Goal: Communication & Community: Answer question/provide support

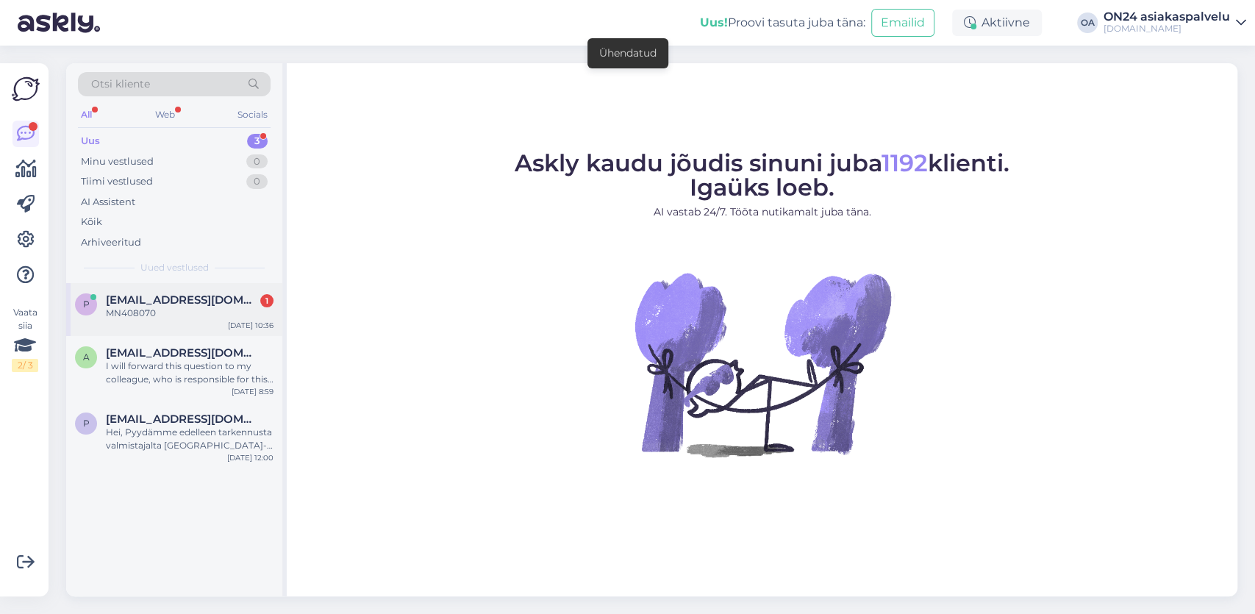
click at [139, 304] on span "[EMAIL_ADDRESS][DOMAIN_NAME]" at bounding box center [182, 299] width 153 height 13
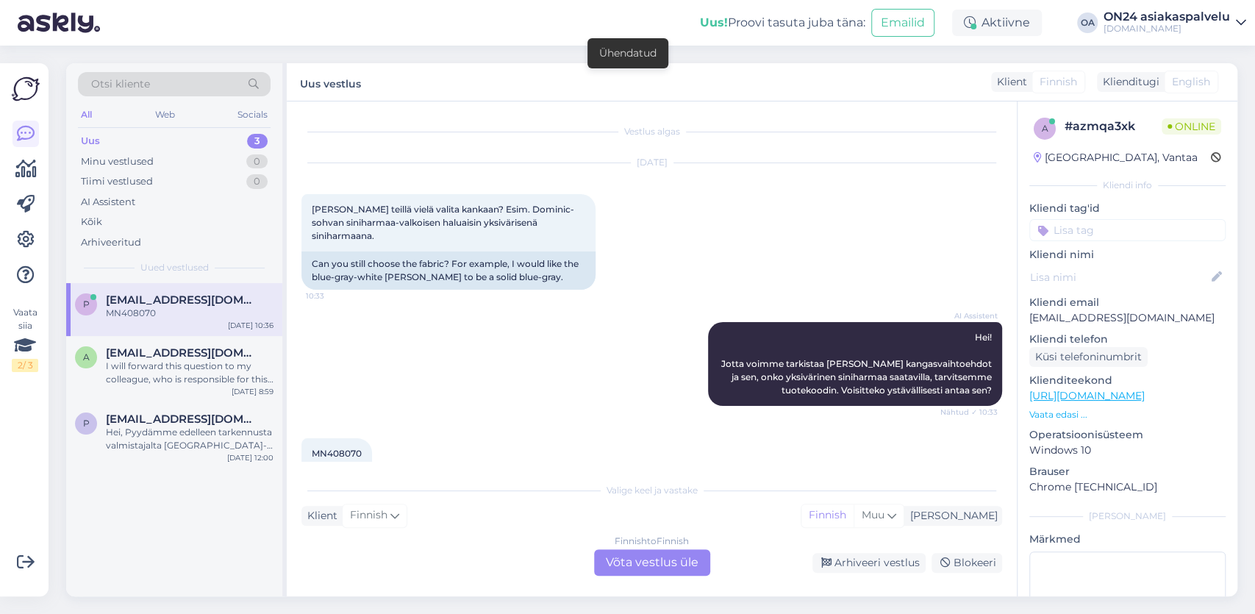
scroll to position [35, 0]
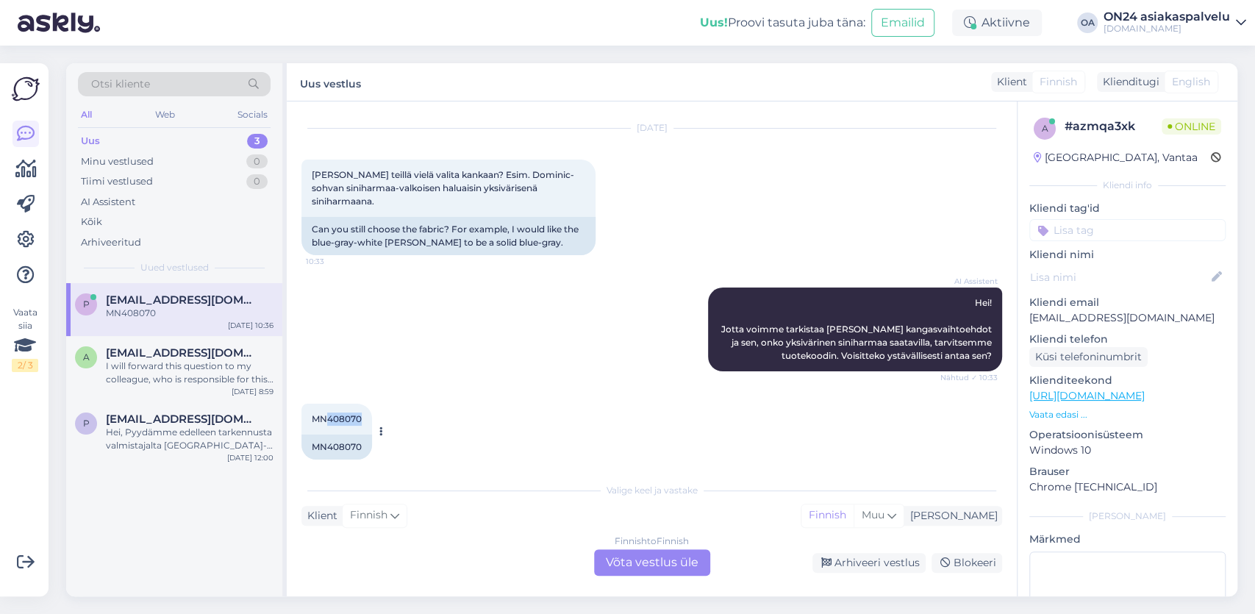
drag, startPoint x: 361, startPoint y: 403, endPoint x: 327, endPoint y: 402, distance: 33.8
click at [327, 413] on span "MN408070" at bounding box center [337, 418] width 50 height 11
copy span "408070"
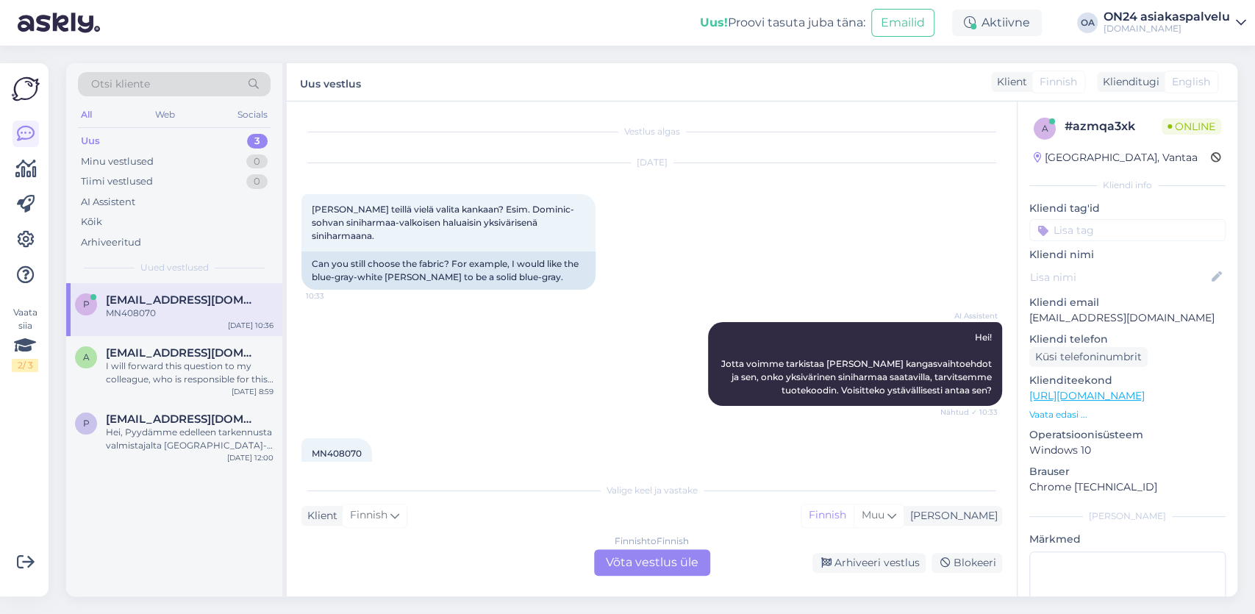
click at [629, 560] on div "Finnish to Finnish Võta vestlus üle" at bounding box center [652, 562] width 116 height 26
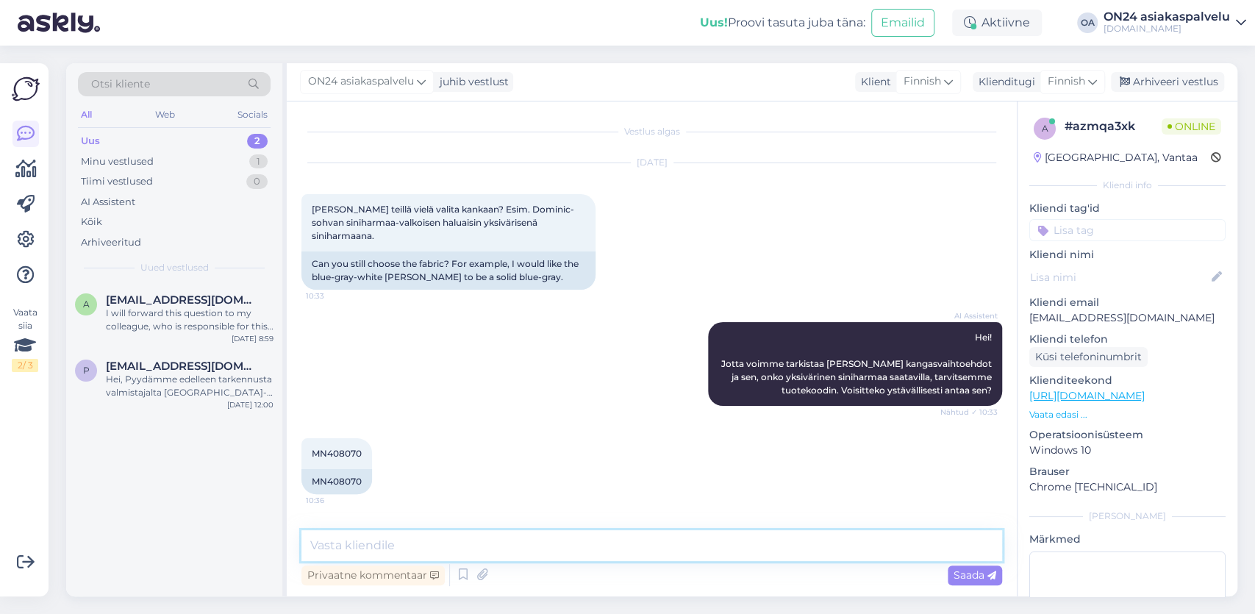
click at [349, 546] on textarea at bounding box center [651, 545] width 701 height 31
paste textarea "[URL][DOMAIN_NAME]"
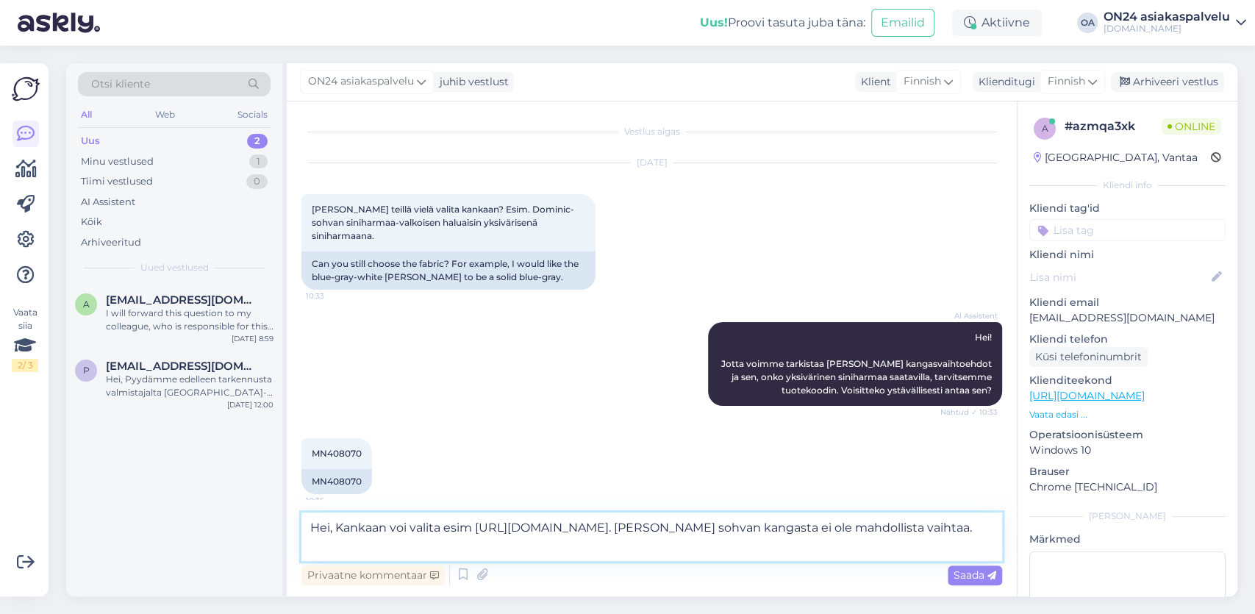
click at [937, 526] on textarea "Hei, Kankaan voi valita esim [URL][DOMAIN_NAME]. [PERSON_NAME] sohvan kangasta …" at bounding box center [651, 536] width 701 height 49
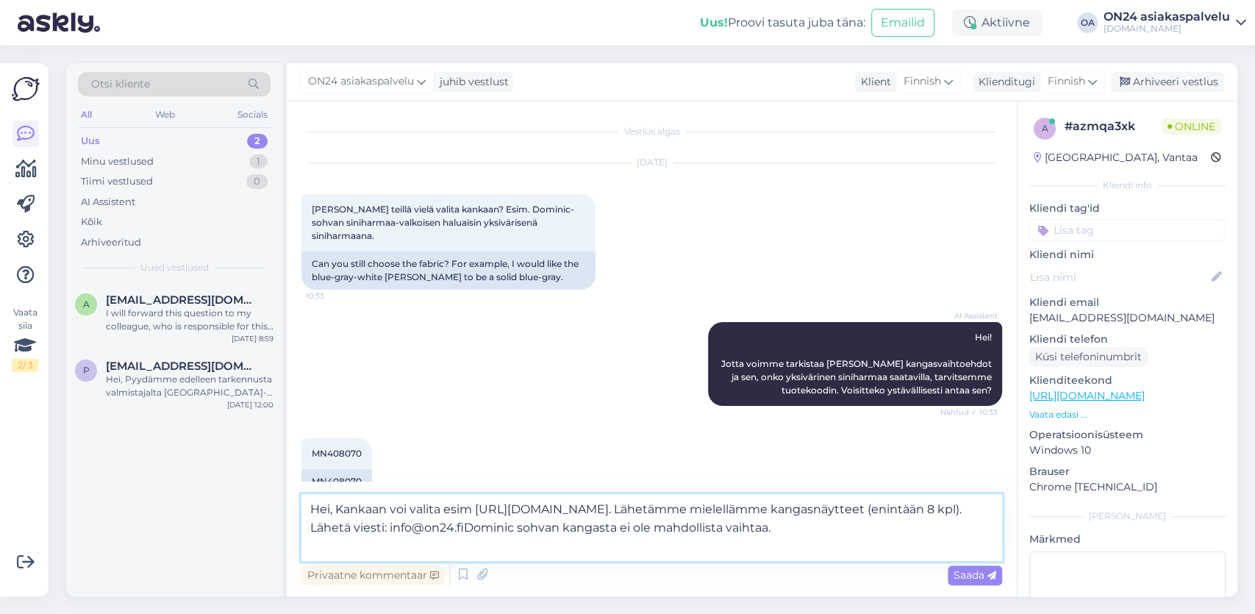
type textarea "Hei, Kankaan voi valita esim [URL][DOMAIN_NAME]. Lähetämme mielellämme kangasnä…"
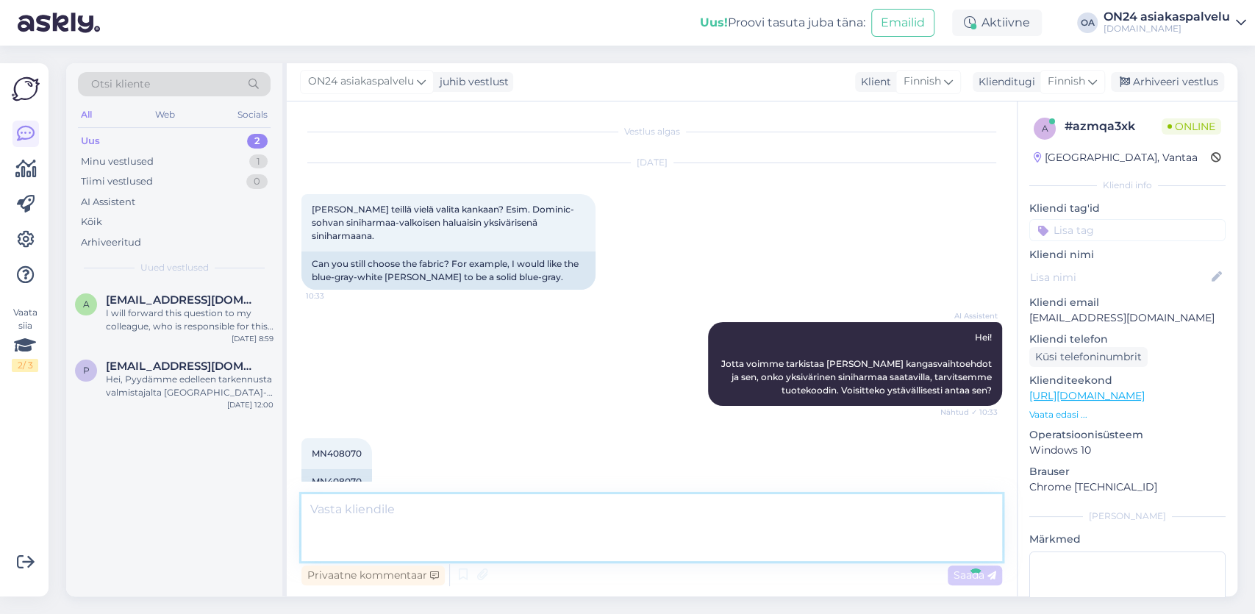
scroll to position [96, 0]
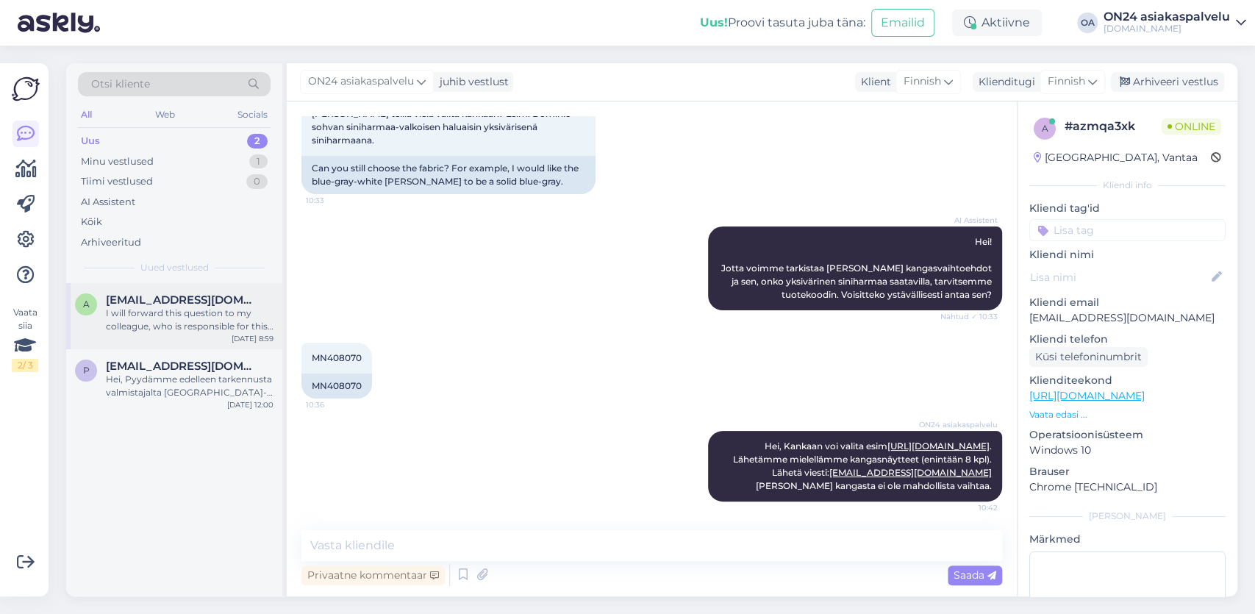
click at [146, 309] on div "I will forward this question to my colleague, who is responsible for this. The …" at bounding box center [190, 320] width 168 height 26
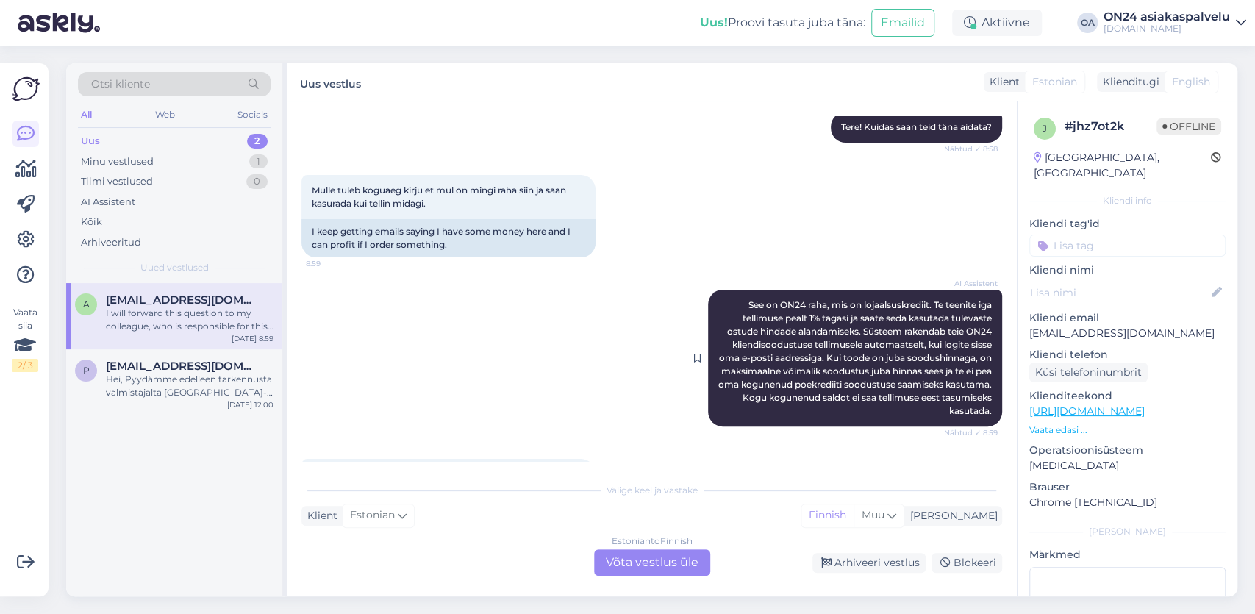
scroll to position [256, 0]
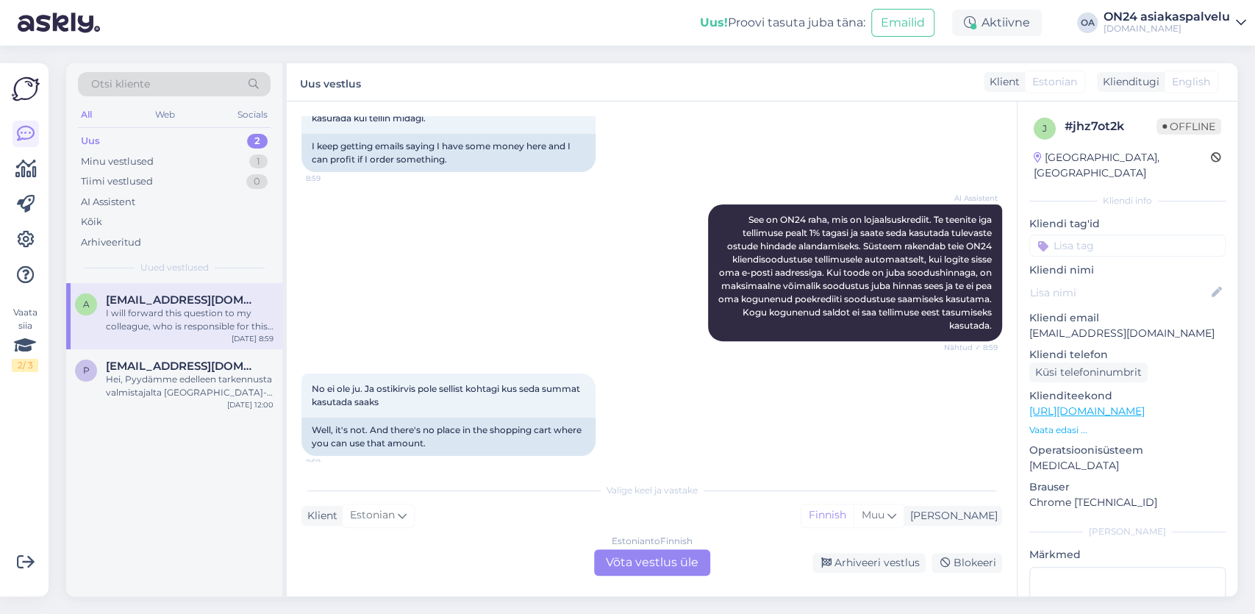
click at [618, 558] on div "Estonian to Finnish Võta vestlus üle" at bounding box center [652, 562] width 116 height 26
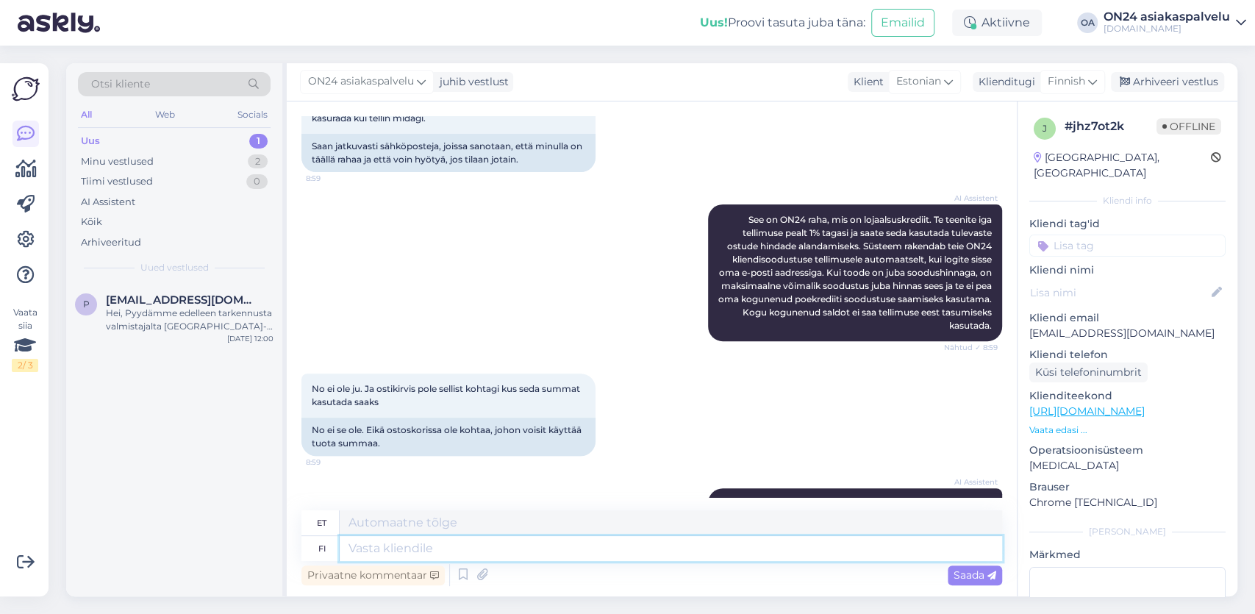
click at [358, 548] on textarea at bounding box center [671, 548] width 662 height 25
type textarea "Hei, ti"
type textarea "Tere,"
type textarea "Hei, tilausta"
type textarea "Tere, tellimus"
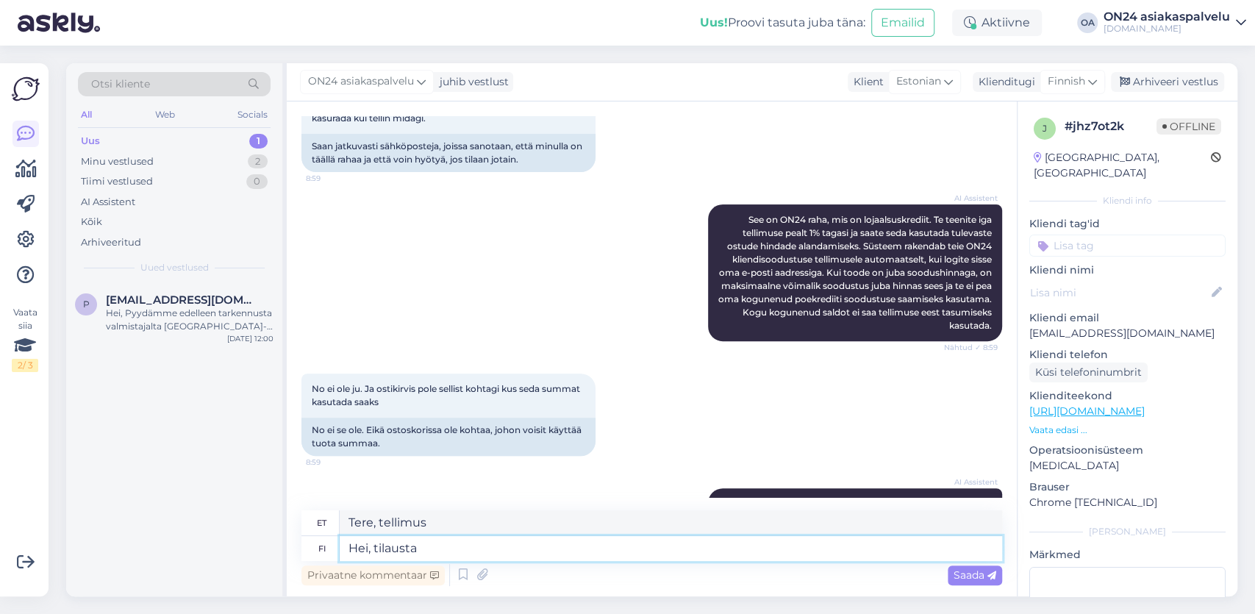
drag, startPoint x: 444, startPoint y: 555, endPoint x: 250, endPoint y: 529, distance: 195.8
click at [340, 536] on textarea "Hei, tilausta" at bounding box center [671, 548] width 662 height 25
type textarea "Hei,"
type textarea "Tere,"
paste textarea "ON24 rahalla saat alennusta ON24 Sisustustavaratalon hinnoista. Tuotteiden tuot…"
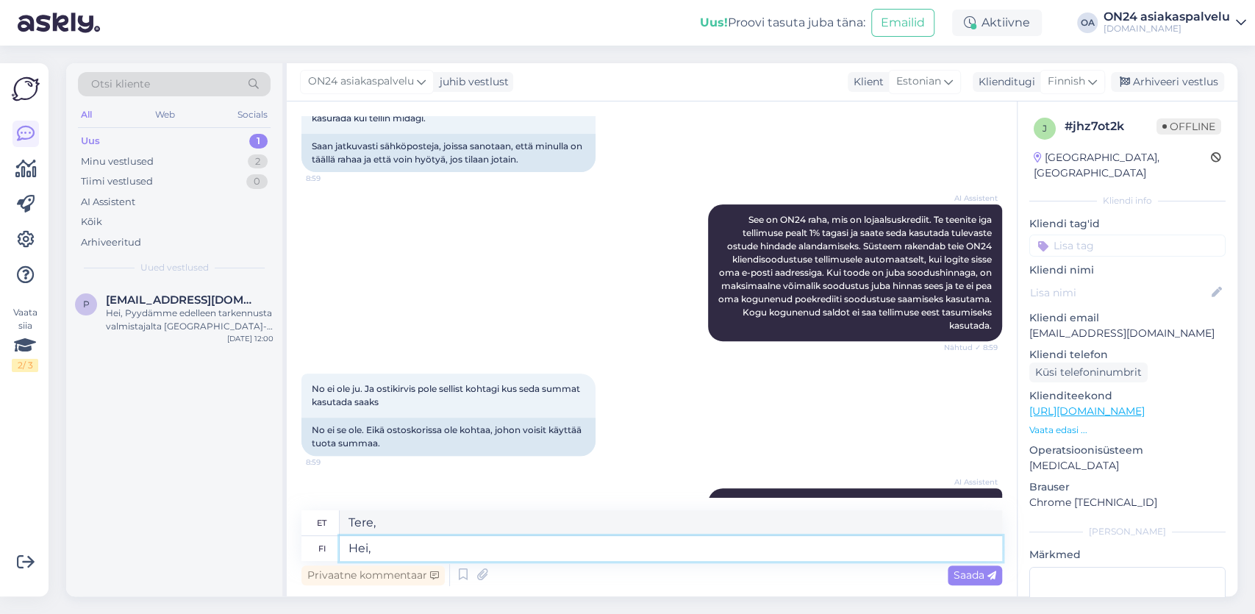
type textarea "Hei, ON24 rahalla saat alennusta ON24 Sisustustavaratalon hinnoista. Tuotteiden…"
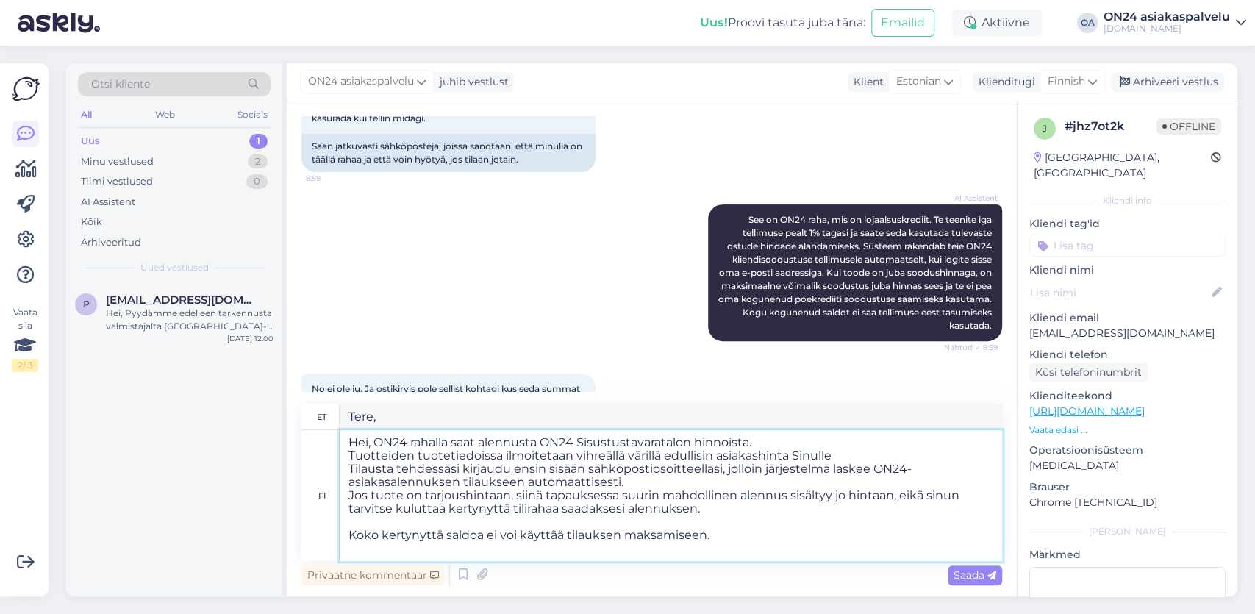
type textarea "Tere, ON24 rahaga saate [DEMOGRAPHIC_DATA] ON24 Sisustusvaratalo hindadest. Too…"
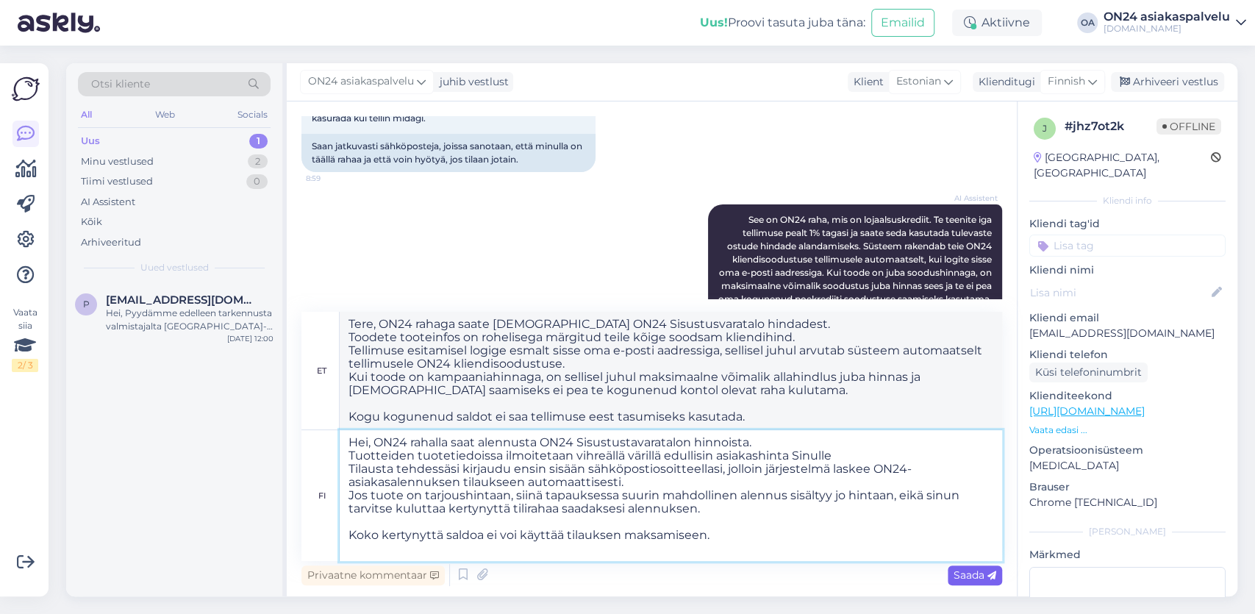
type textarea "Hei, ON24 rahalla saat alennusta ON24 Sisustustavaratalon hinnoista. Tuotteiden…"
click at [979, 576] on span "Saada" at bounding box center [975, 574] width 43 height 13
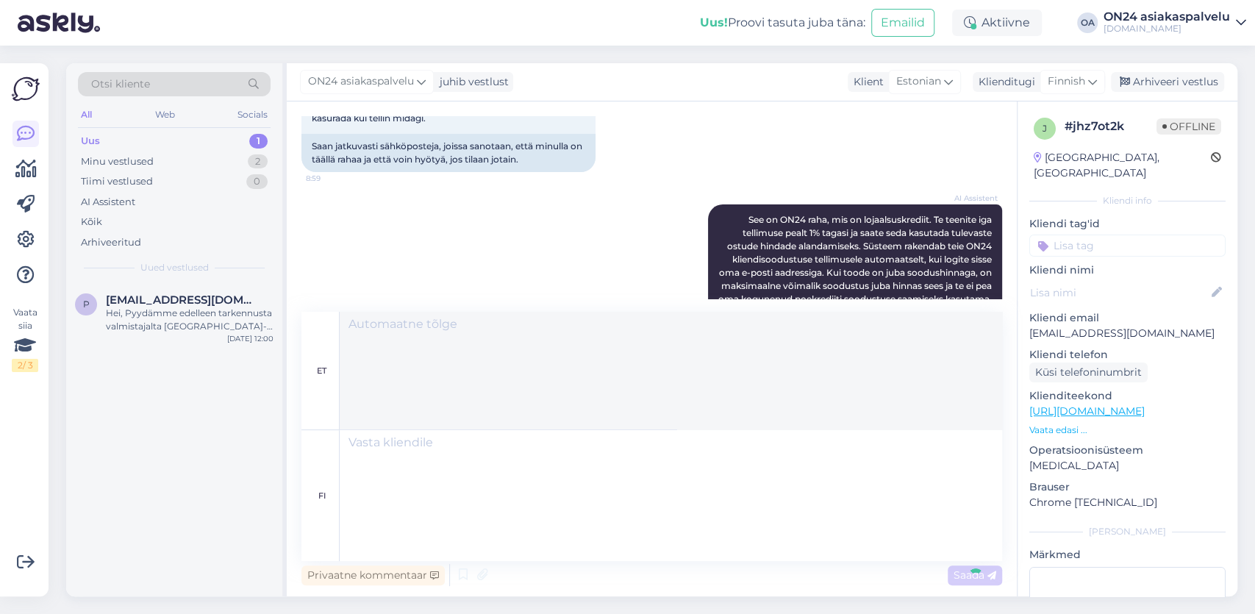
scroll to position [782, 0]
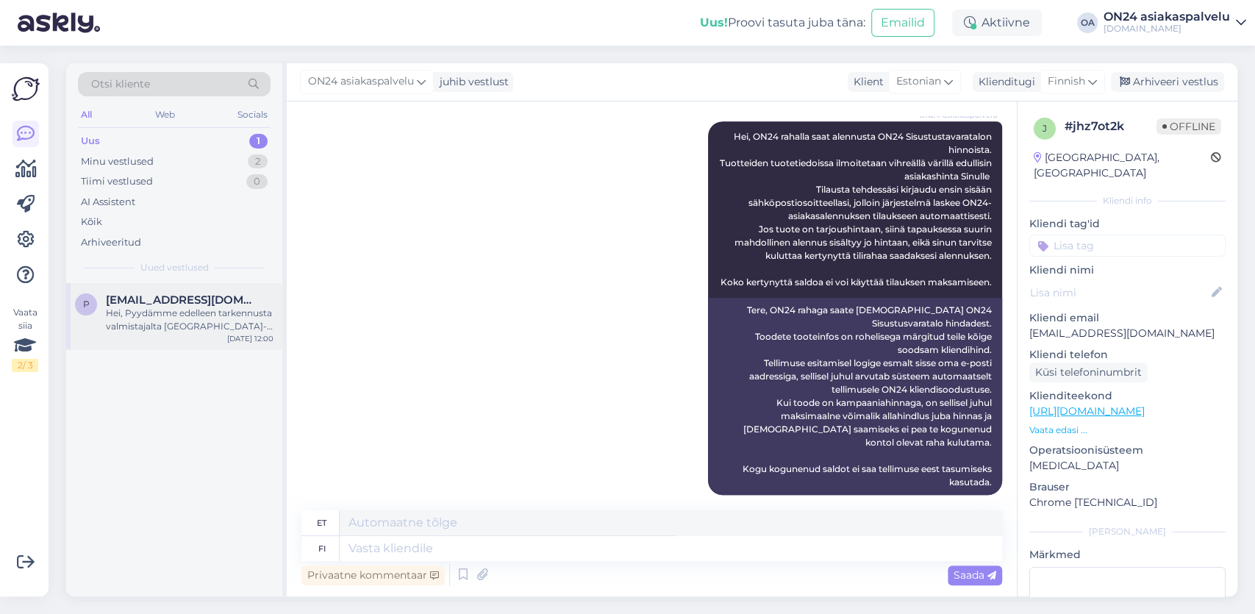
click at [207, 304] on span "[EMAIL_ADDRESS][DOMAIN_NAME]" at bounding box center [182, 299] width 153 height 13
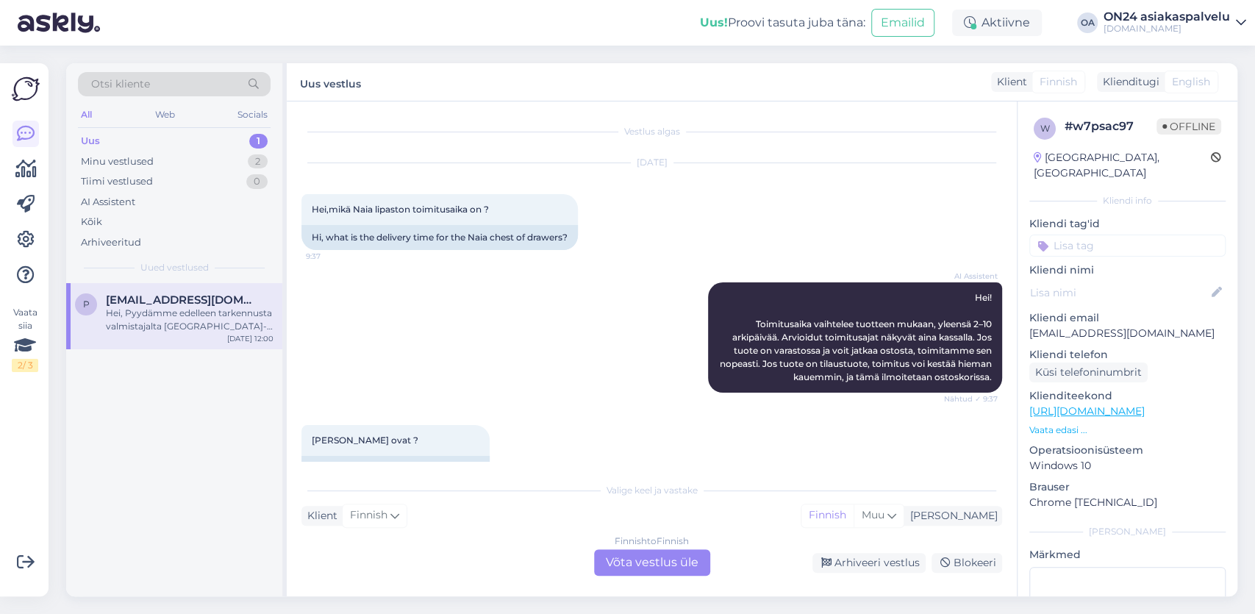
scroll to position [5294, 0]
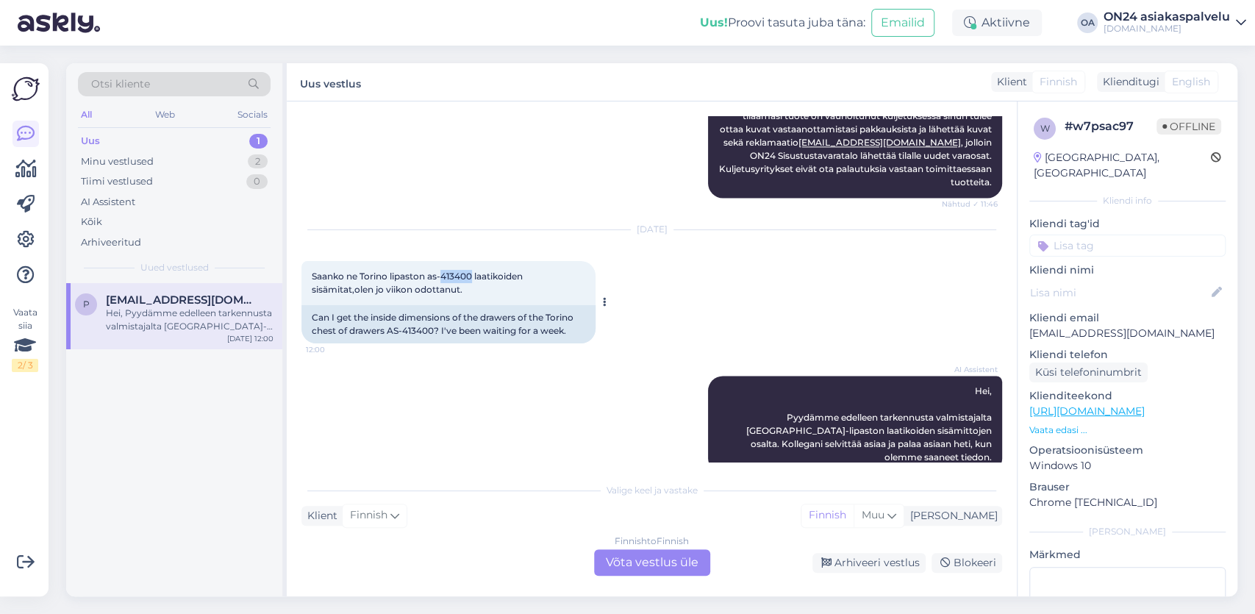
drag, startPoint x: 443, startPoint y: 262, endPoint x: 472, endPoint y: 261, distance: 28.7
click at [472, 271] on span "Saanko ne Torino lipaston as-413400 laatikoiden sisämitat,olen jo viikon odotta…" at bounding box center [418, 283] width 213 height 24
copy span "413400"
click at [643, 568] on div "Finnish to Finnish Võta vestlus üle" at bounding box center [652, 562] width 116 height 26
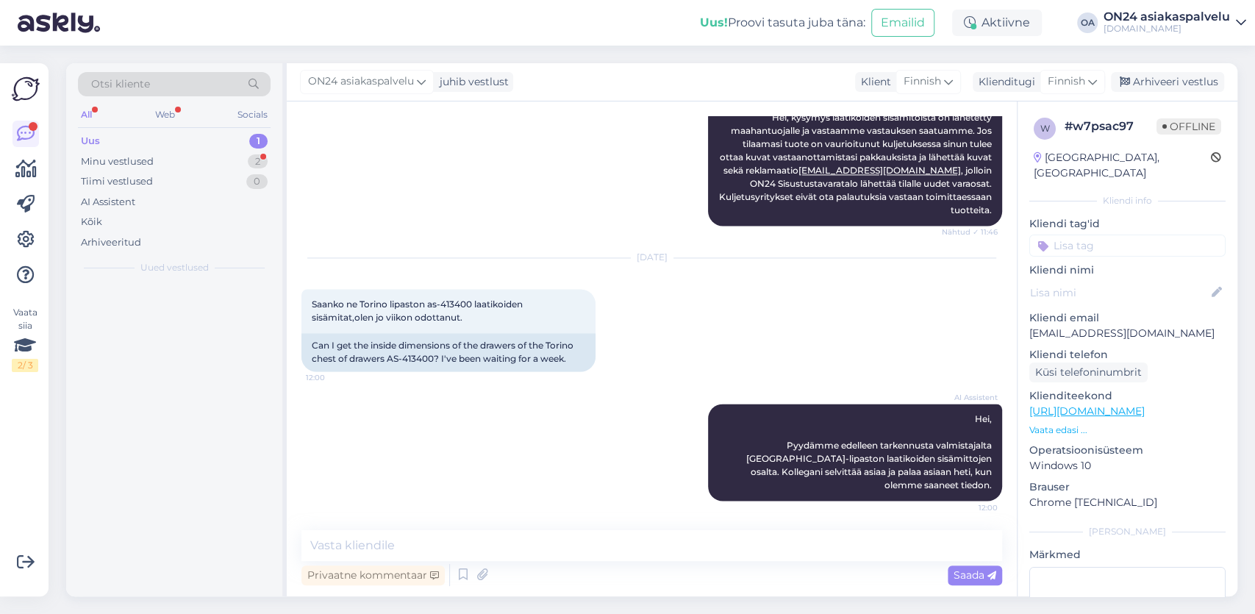
scroll to position [5239, 0]
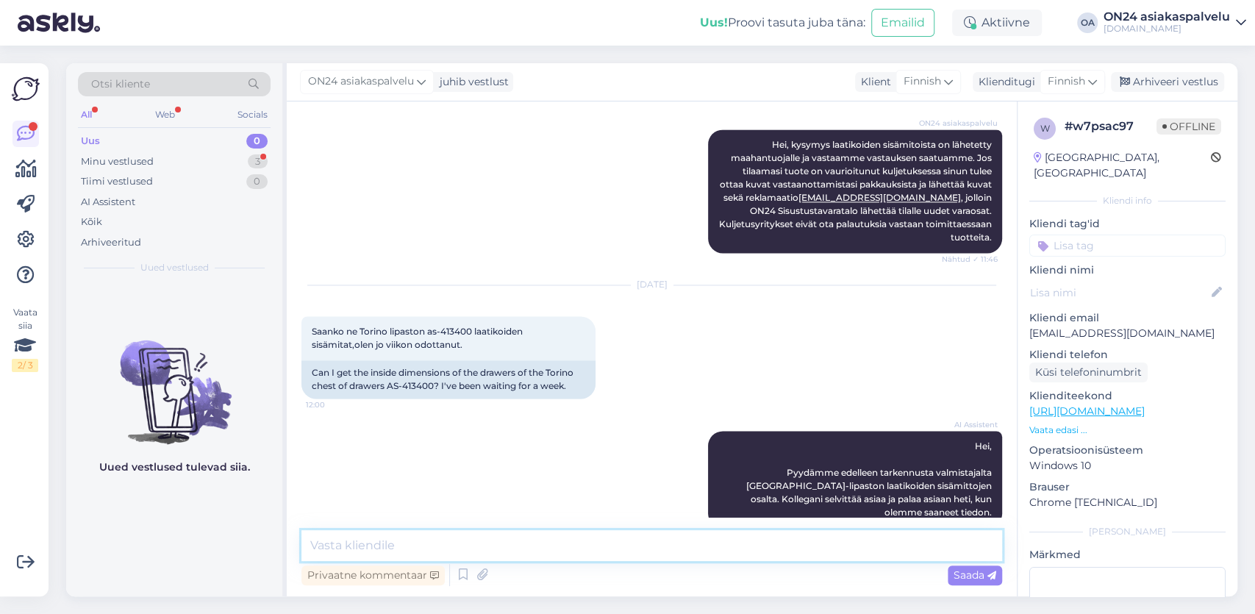
click at [357, 554] on textarea at bounding box center [651, 545] width 701 height 31
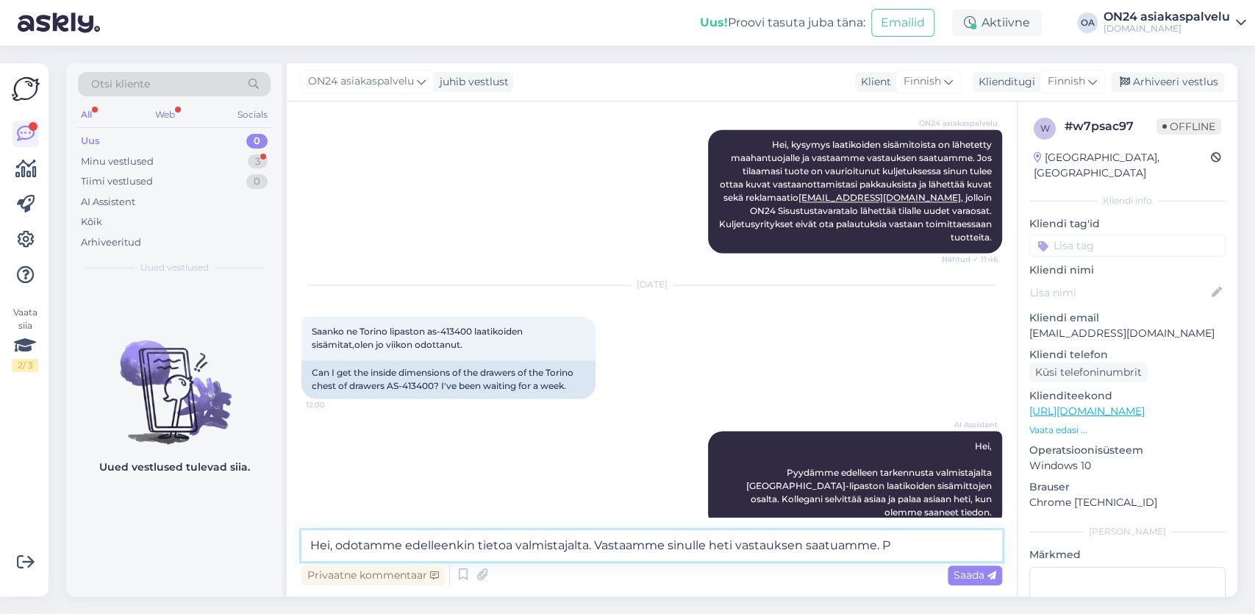
type textarea "Hei, odotamme edelleenkin tietoa valmistajalta. Vastaamme sinulle heti vastauks…"
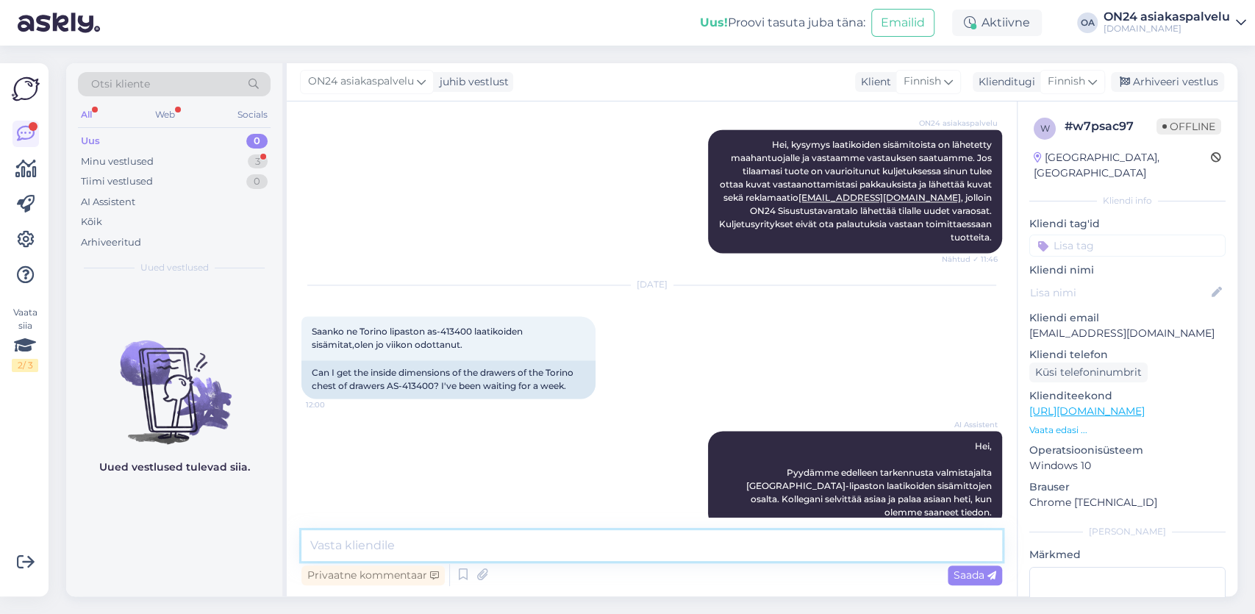
scroll to position [5346, 0]
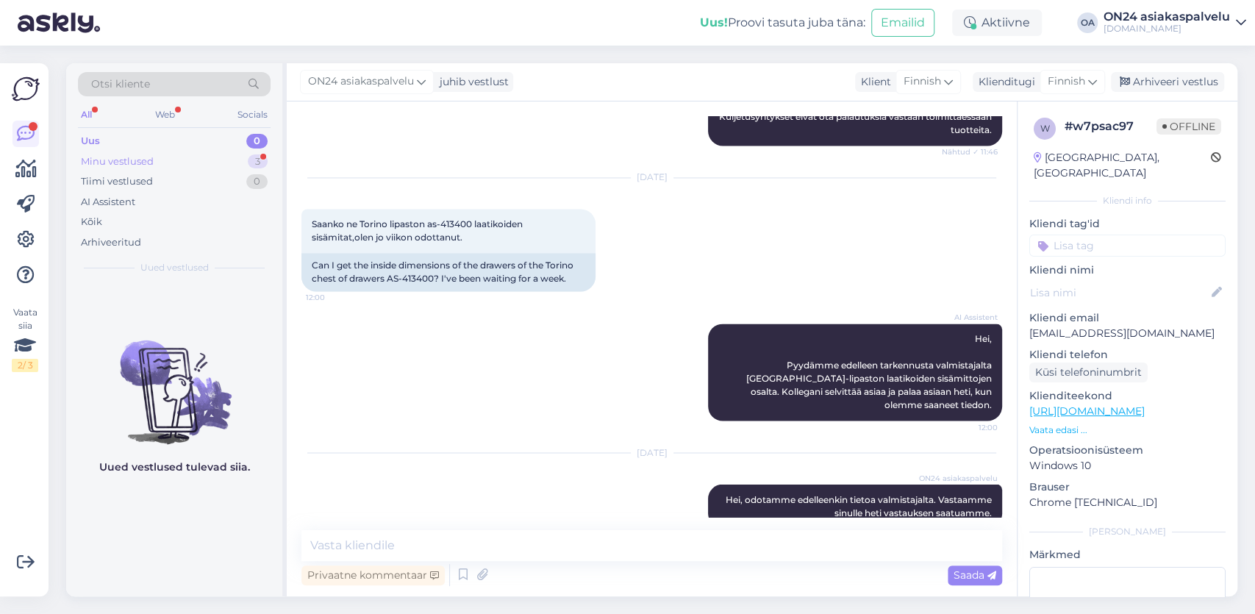
click at [143, 163] on div "Minu vestlused" at bounding box center [117, 161] width 73 height 15
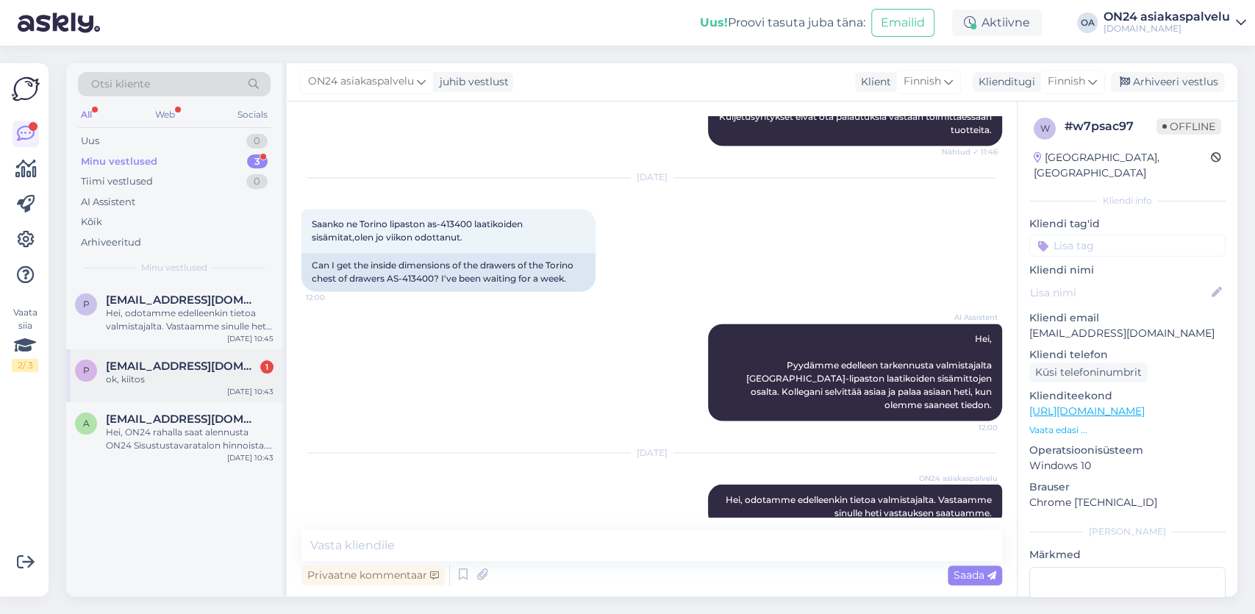
click at [154, 385] on div "ok, kiitos" at bounding box center [190, 379] width 168 height 13
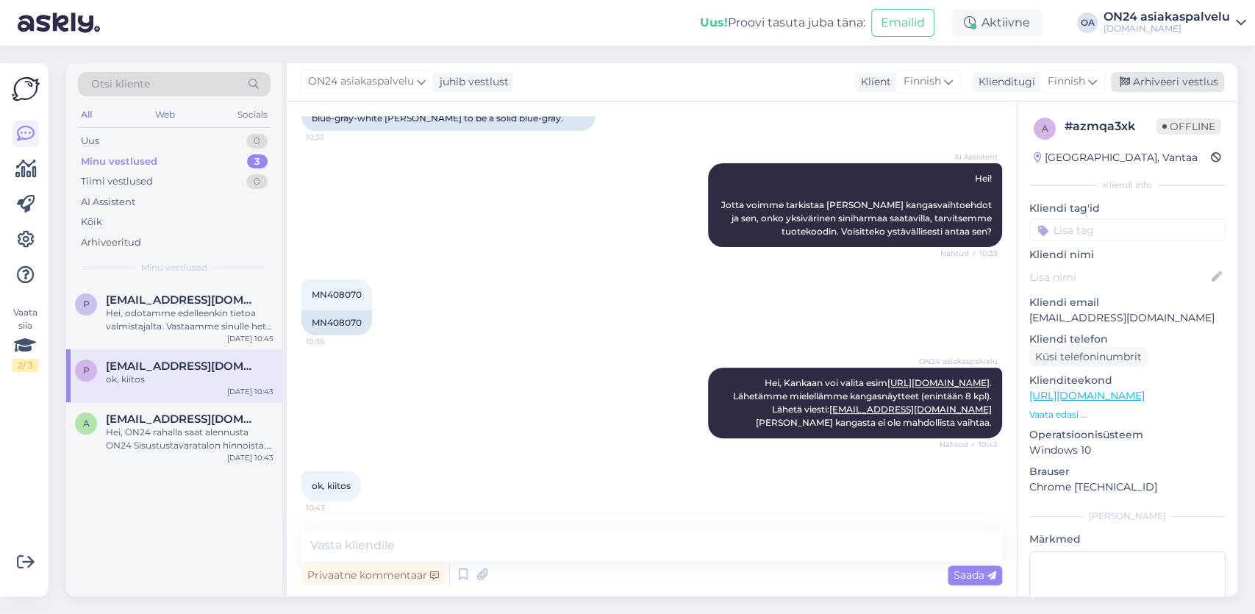
click at [1181, 85] on div "Arhiveeri vestlus" at bounding box center [1167, 82] width 113 height 20
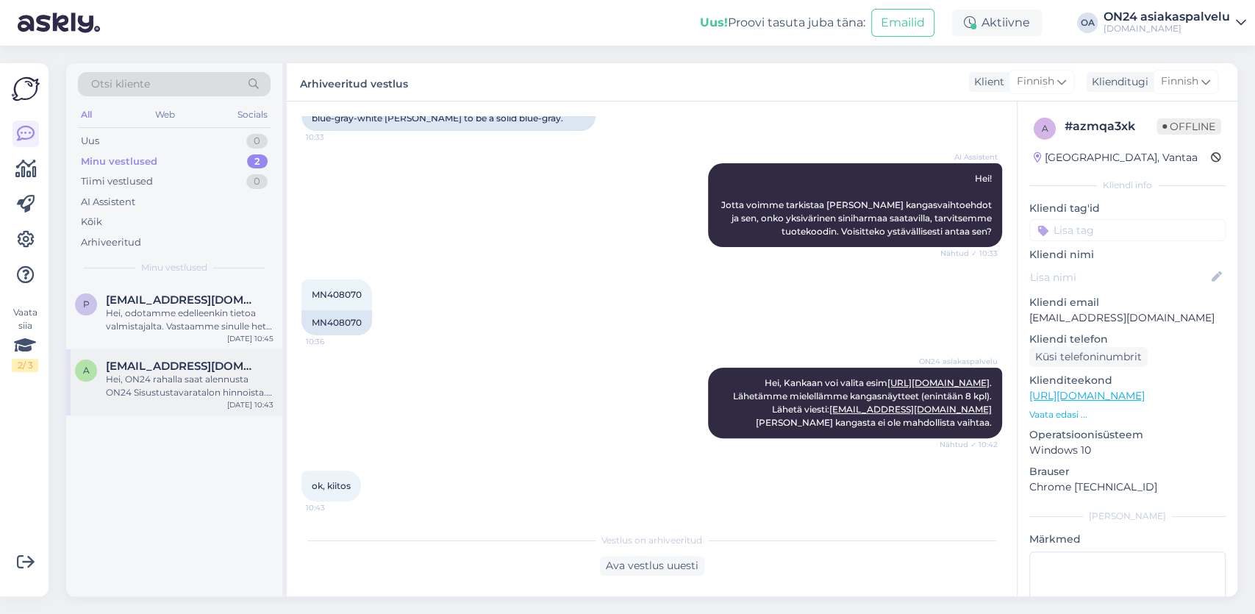
click at [202, 387] on div "Hei, ON24 rahalla saat alennusta ON24 Sisustustavaratalon hinnoista. Tuotteiden…" at bounding box center [190, 386] width 168 height 26
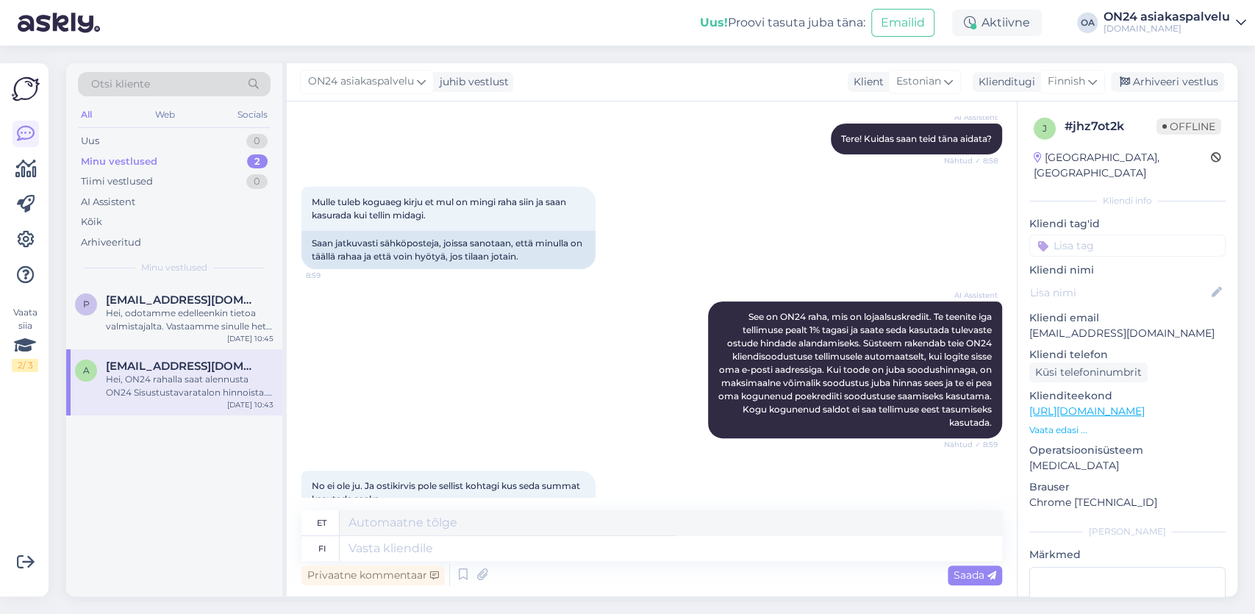
scroll to position [740, 0]
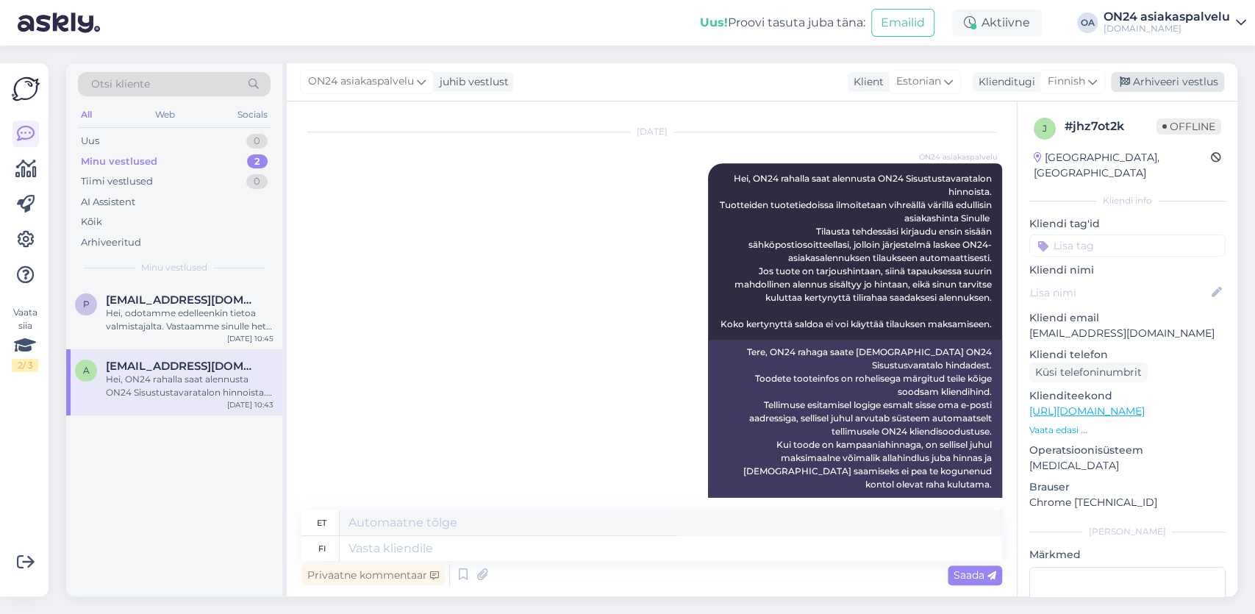
click at [1170, 79] on div "Arhiveeri vestlus" at bounding box center [1167, 82] width 113 height 20
